Goal: Find specific page/section: Find specific page/section

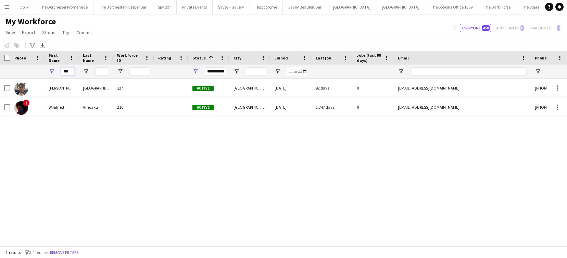
click at [68, 73] on input "***" at bounding box center [68, 71] width 14 height 8
type input "*"
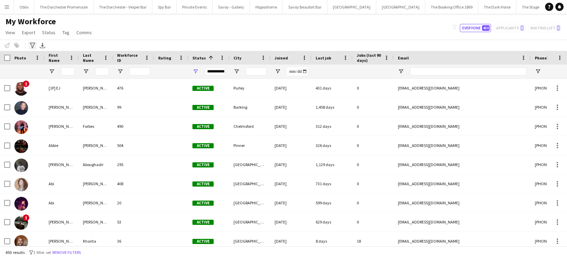
click at [30, 46] on icon "Advanced filters" at bounding box center [32, 45] width 5 height 5
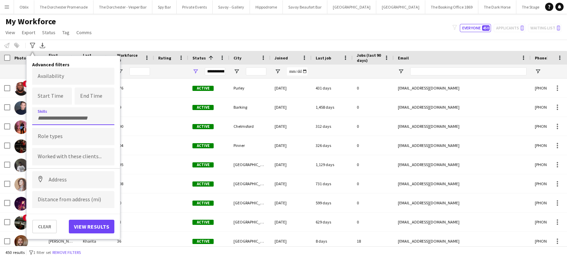
click at [60, 119] on input "Type to search skills..." at bounding box center [73, 118] width 71 height 6
type input "*"
click at [77, 136] on input "Type to search role types..." at bounding box center [73, 137] width 71 height 6
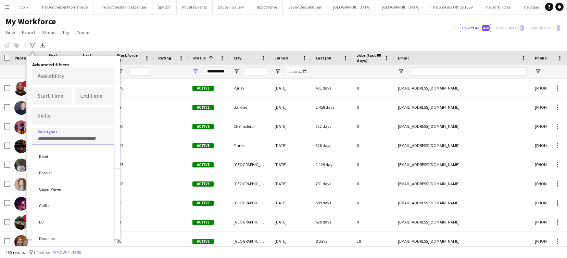
click at [77, 136] on div at bounding box center [283, 129] width 567 height 258
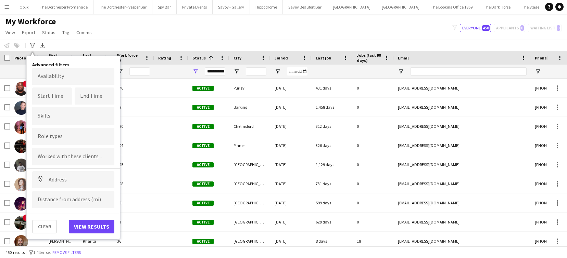
click at [69, 133] on div at bounding box center [73, 136] width 82 height 17
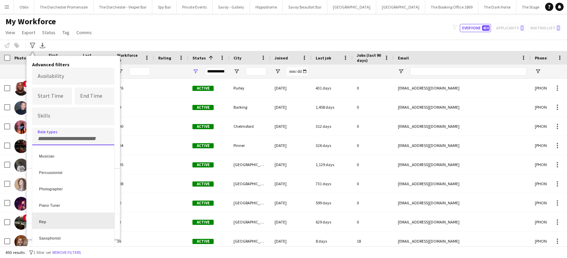
scroll to position [179, 0]
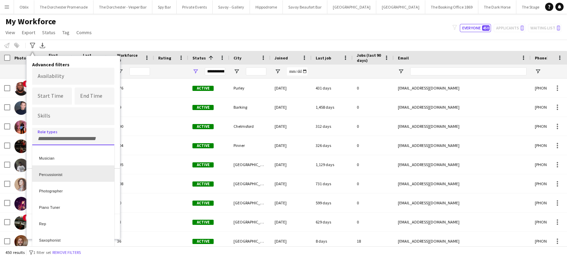
click at [70, 176] on div "Percussionist" at bounding box center [73, 174] width 82 height 16
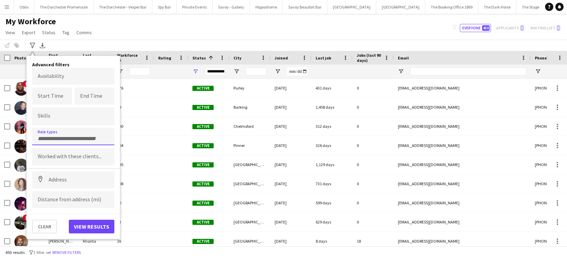
scroll to position [0, 0]
click at [84, 225] on button "View results" at bounding box center [92, 227] width 46 height 14
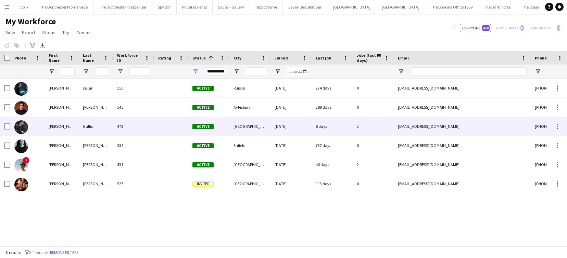
click at [20, 128] on img at bounding box center [21, 127] width 14 height 14
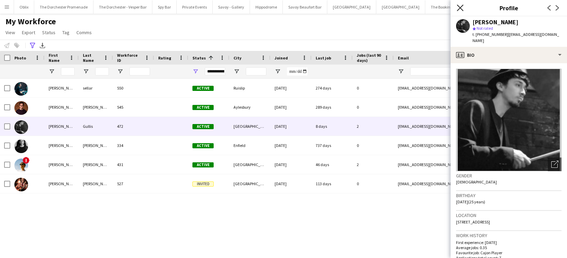
click at [458, 8] on icon "Close pop-in" at bounding box center [459, 7] width 7 height 7
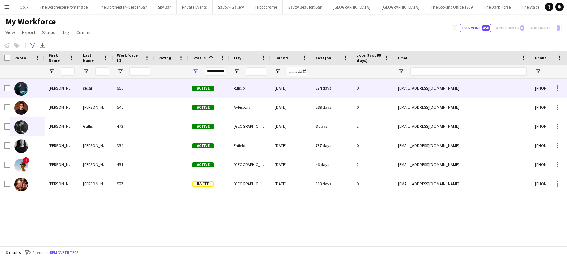
click at [23, 86] on img at bounding box center [21, 89] width 14 height 14
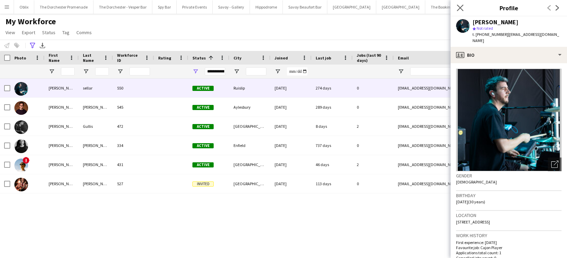
click at [463, 11] on app-icon "Close pop-in" at bounding box center [460, 8] width 10 height 10
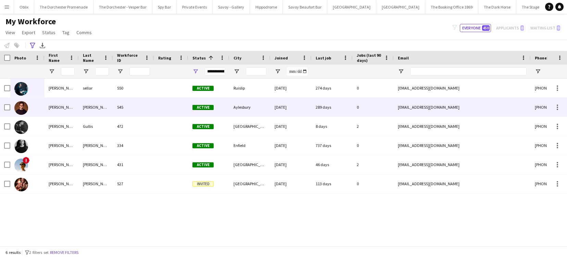
click at [23, 106] on img at bounding box center [21, 108] width 14 height 14
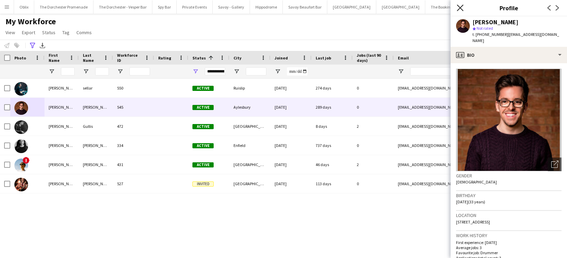
click at [462, 7] on icon "Close pop-in" at bounding box center [459, 7] width 7 height 7
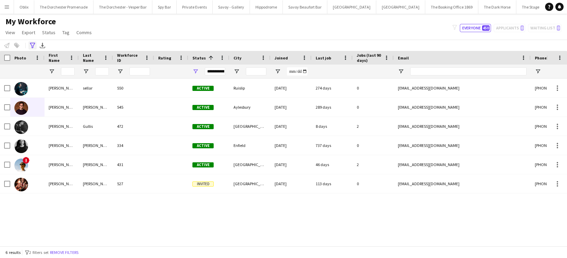
click at [30, 45] on icon "Advanced filters" at bounding box center [32, 45] width 5 height 5
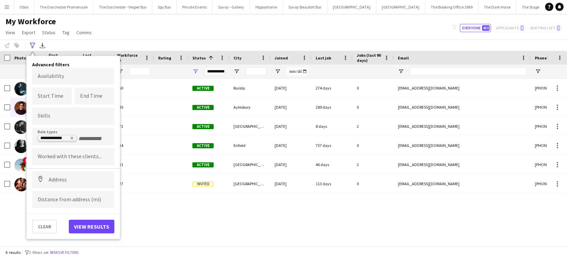
click at [72, 138] on icon "Remove tag" at bounding box center [72, 138] width 4 height 4
click at [89, 139] on input "Type to search role types..." at bounding box center [73, 139] width 71 height 6
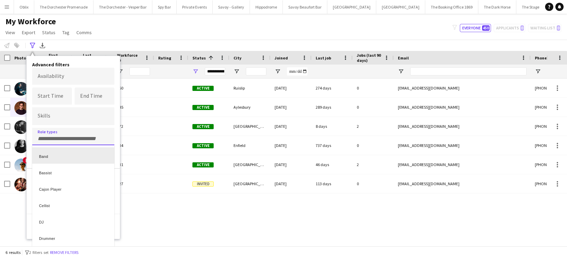
click at [51, 119] on div at bounding box center [283, 129] width 567 height 258
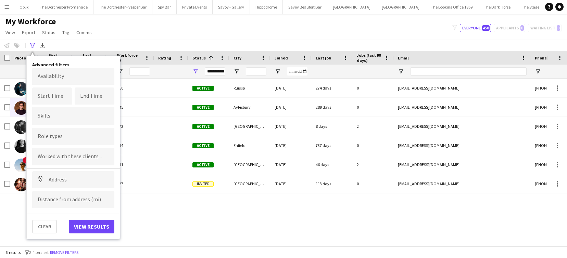
click at [49, 113] on div at bounding box center [73, 115] width 82 height 17
click at [210, 221] on div "[PERSON_NAME] 550 Active Ruislip [DATE] 274 days 0 [EMAIL_ADDRESS][DOMAIN_NAME]…" at bounding box center [273, 163] width 546 height 168
